Goal: Task Accomplishment & Management: Use online tool/utility

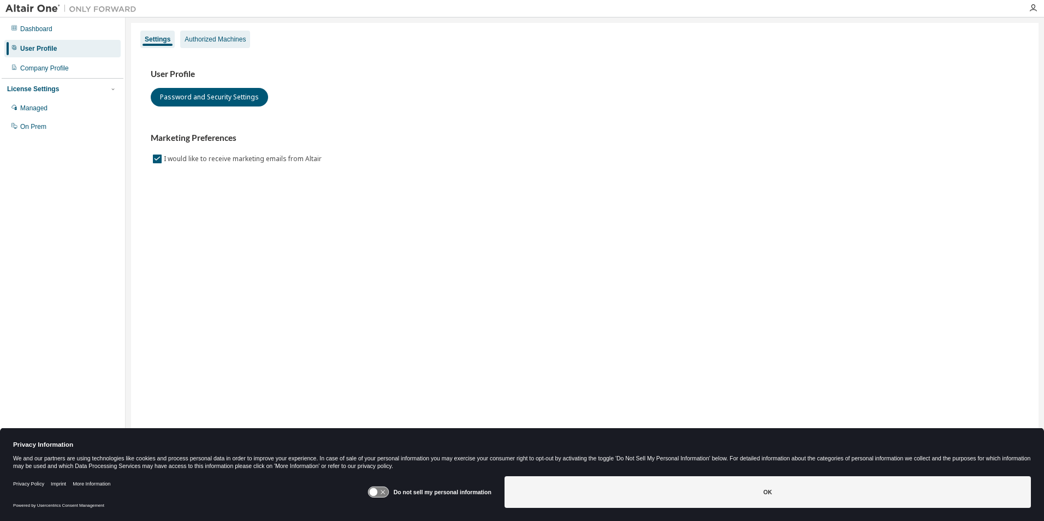
click at [243, 35] on div "Authorized Machines" at bounding box center [215, 39] width 61 height 9
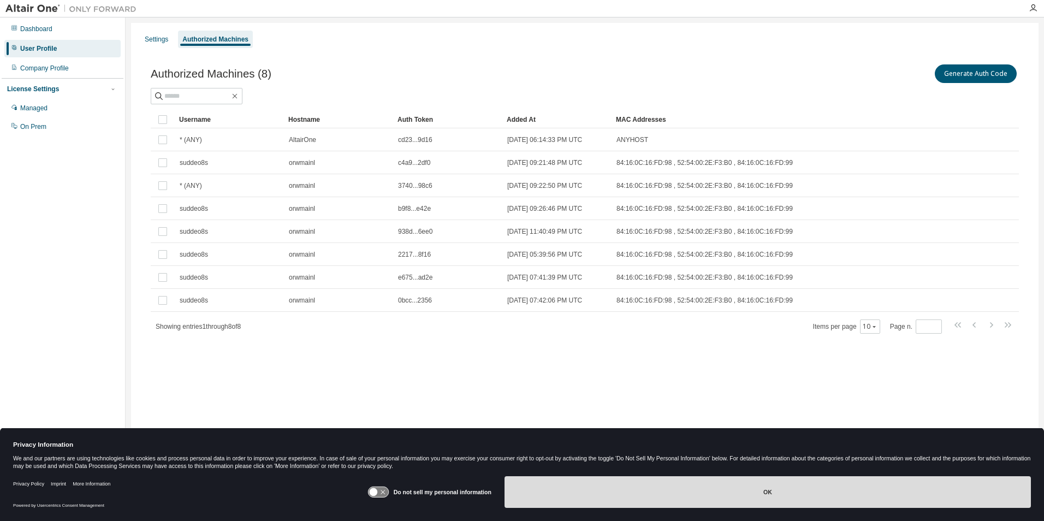
click at [808, 498] on button "OK" at bounding box center [768, 492] width 526 height 32
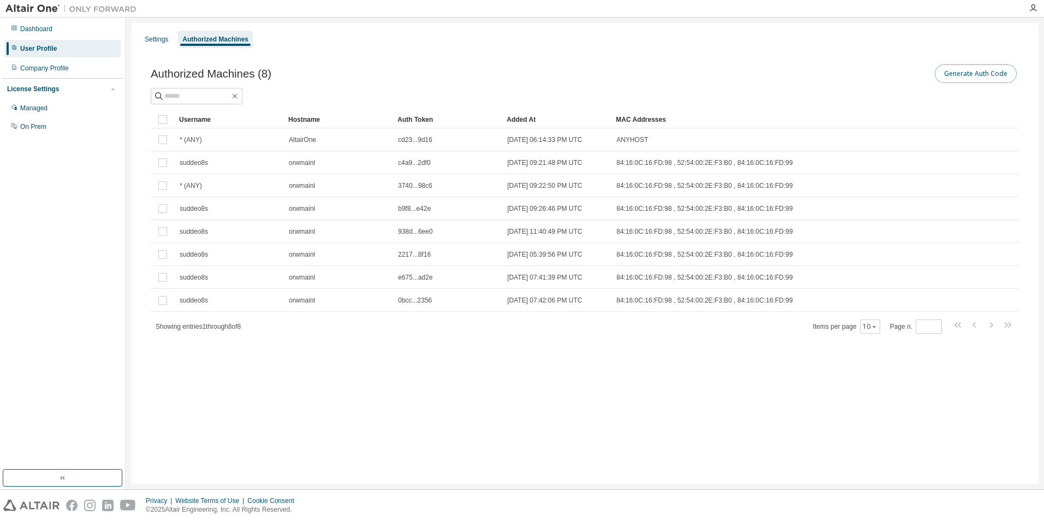
click at [990, 72] on button "Generate Auth Code" at bounding box center [976, 73] width 82 height 19
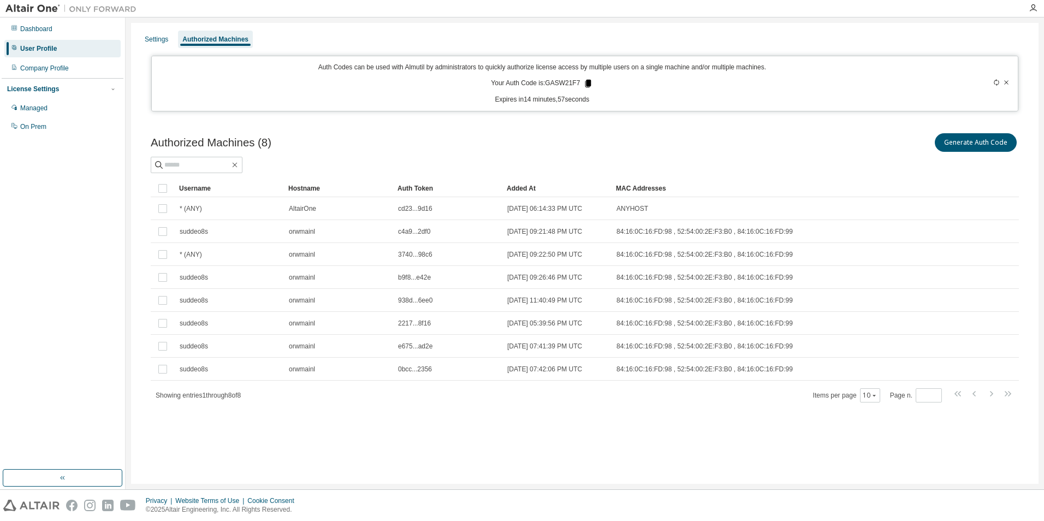
click at [589, 81] on icon at bounding box center [588, 84] width 6 height 8
click at [589, 83] on icon at bounding box center [588, 84] width 6 height 8
click at [768, 159] on div at bounding box center [585, 165] width 868 height 16
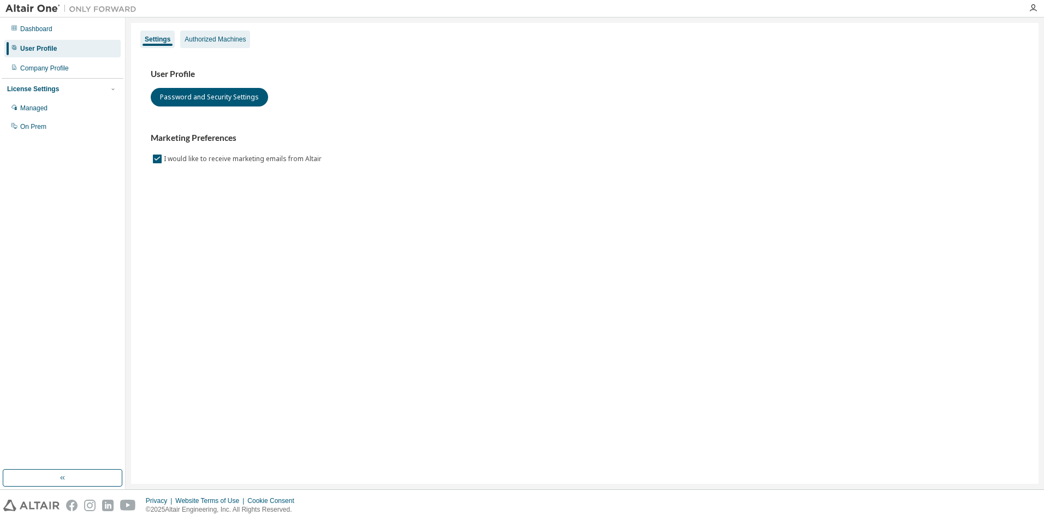
click at [245, 36] on div "Authorized Machines" at bounding box center [215, 39] width 61 height 9
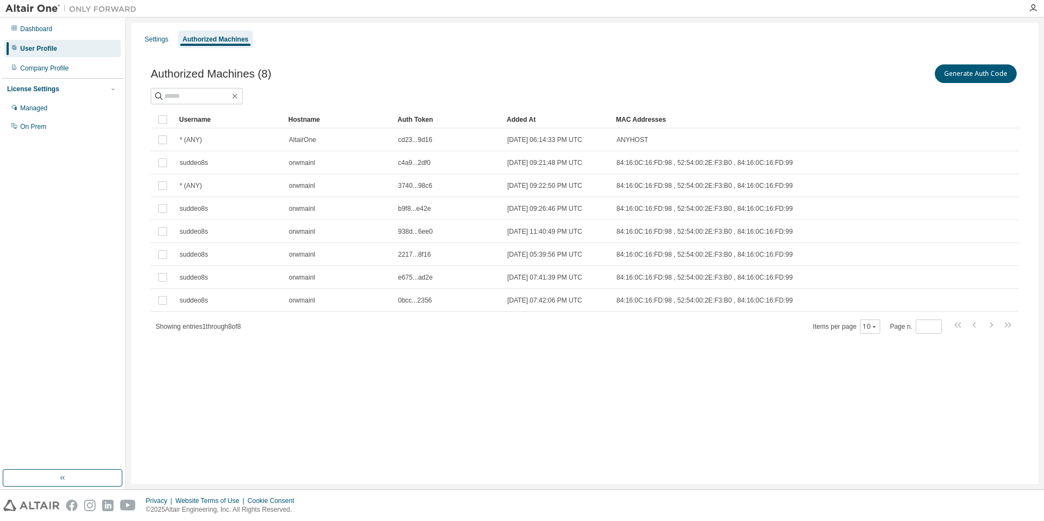
click at [505, 372] on div "Settings Authorized Machines Authorized Machines (8) Generate Auth Code Clear L…" at bounding box center [585, 253] width 908 height 461
